Goal: Find contact information: Find contact information

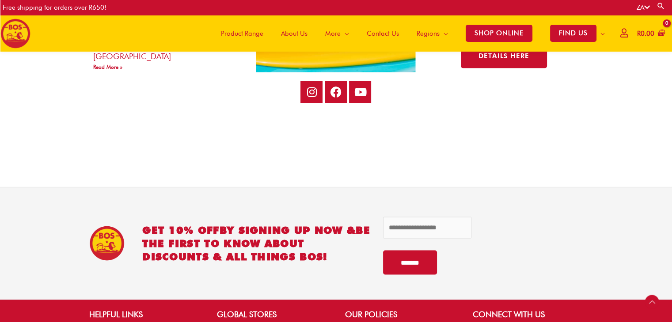
scroll to position [1891, 0]
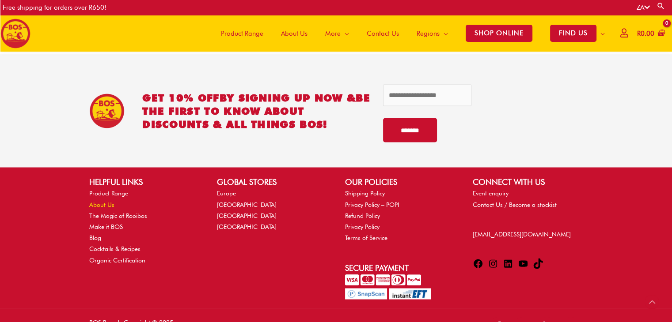
click at [104, 204] on link "About Us" at bounding box center [101, 204] width 25 height 7
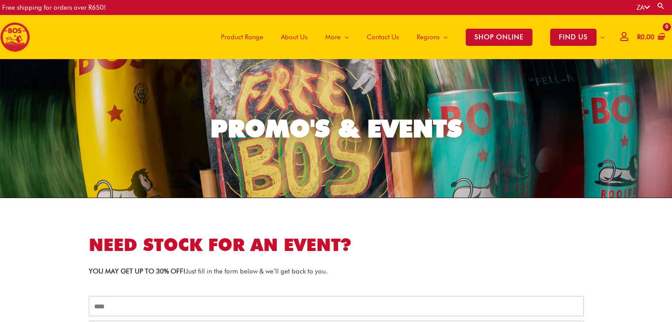
click at [386, 36] on span "Contact Us" at bounding box center [383, 37] width 32 height 27
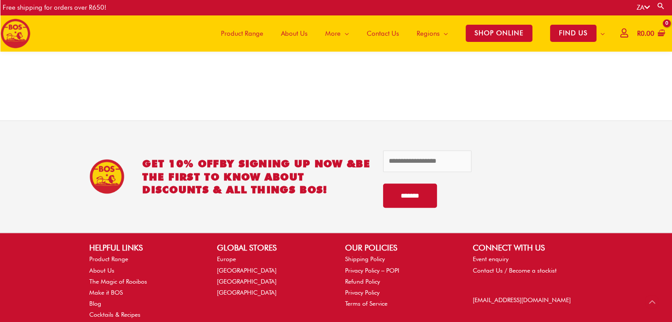
scroll to position [579, 0]
